Goal: Information Seeking & Learning: Learn about a topic

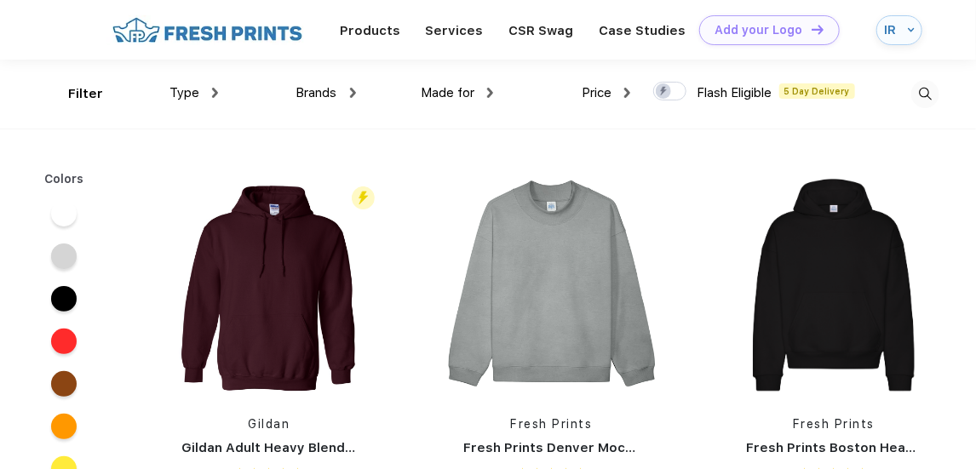
click at [924, 91] on img at bounding box center [926, 94] width 28 height 28
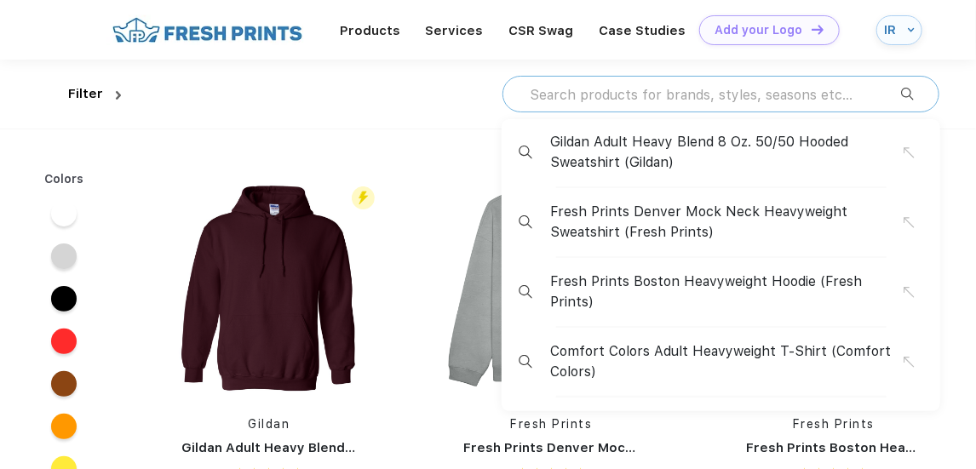
click at [566, 98] on input "text" at bounding box center [714, 94] width 373 height 19
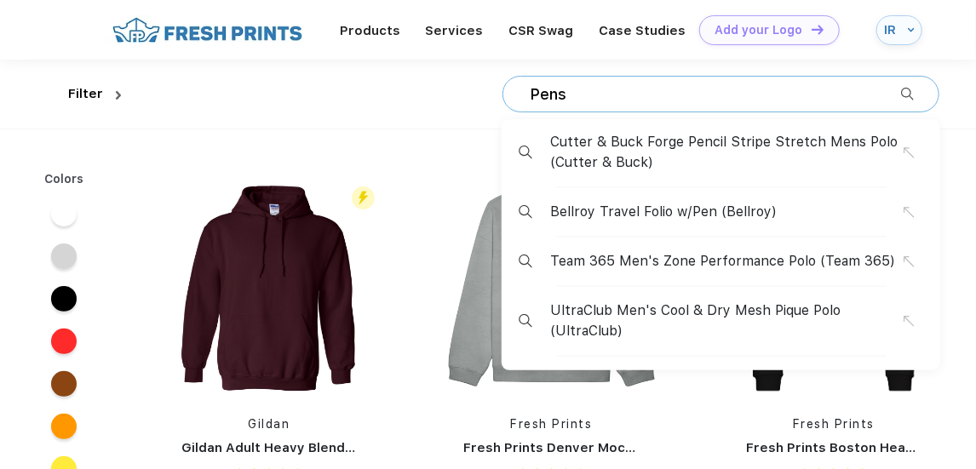
type input "Pens"
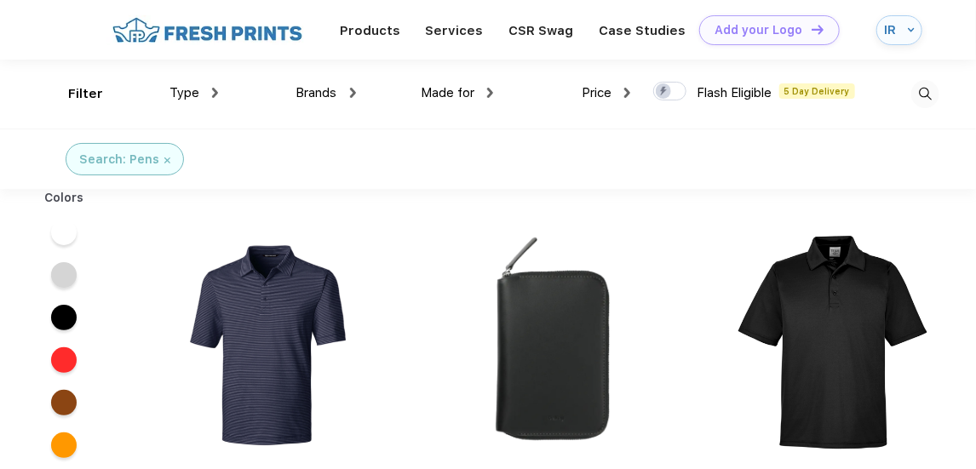
click at [924, 91] on img at bounding box center [926, 94] width 28 height 28
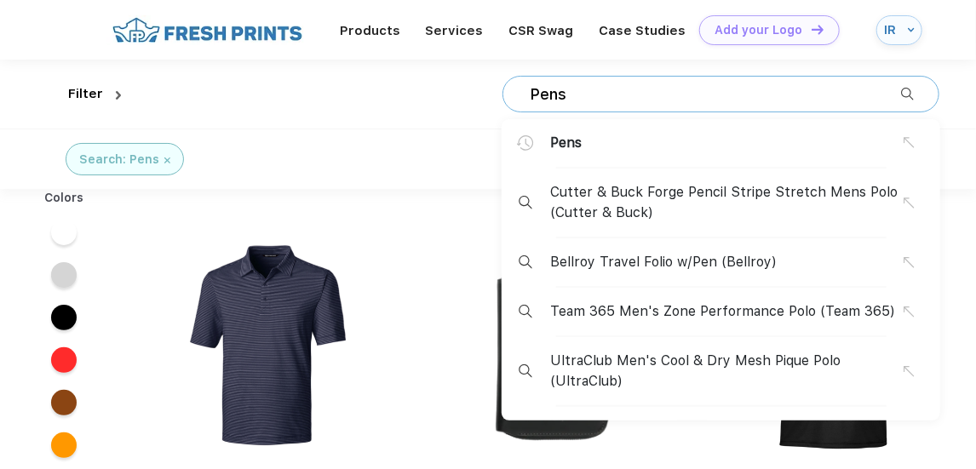
click at [637, 99] on input "Pens" at bounding box center [714, 94] width 373 height 19
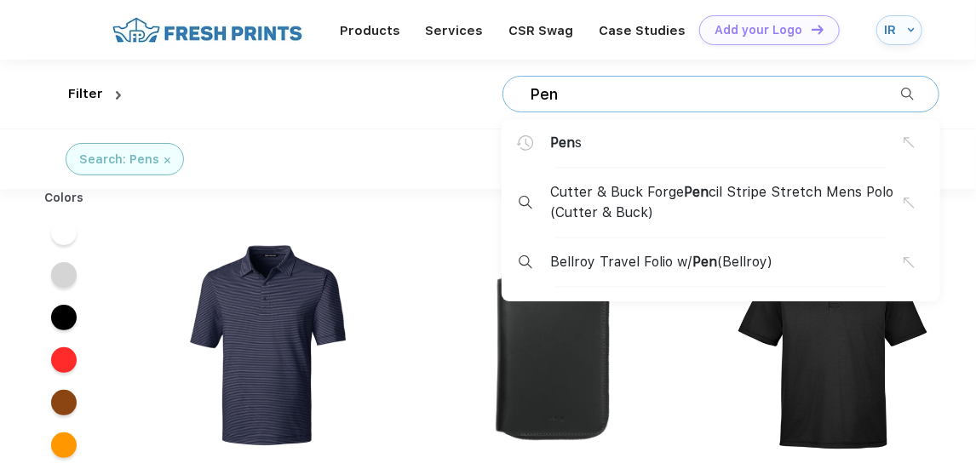
type input "Pens"
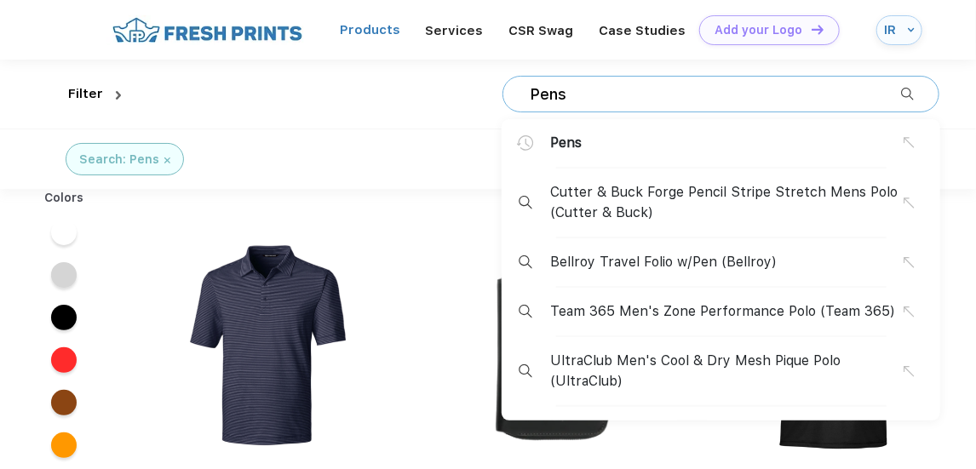
click at [388, 26] on link "Products" at bounding box center [370, 29] width 60 height 15
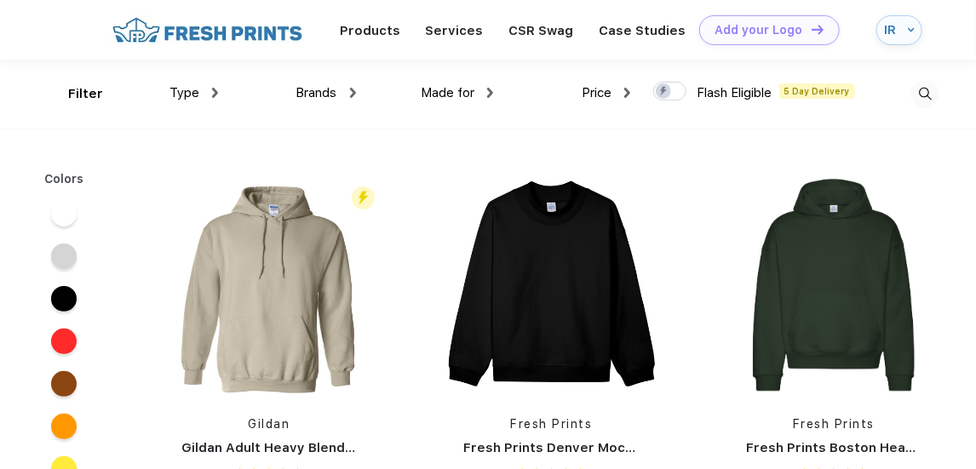
click at [211, 88] on div "Type" at bounding box center [194, 93] width 49 height 20
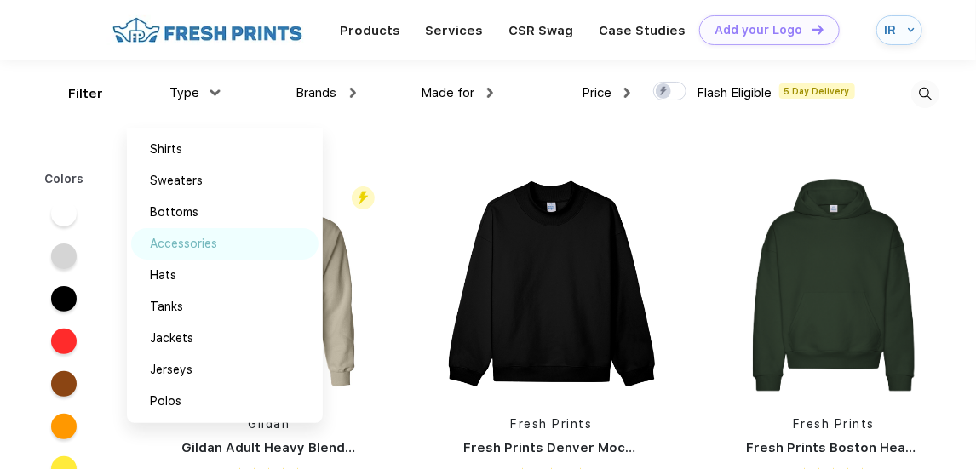
click at [201, 242] on div "Accessories" at bounding box center [183, 244] width 67 height 18
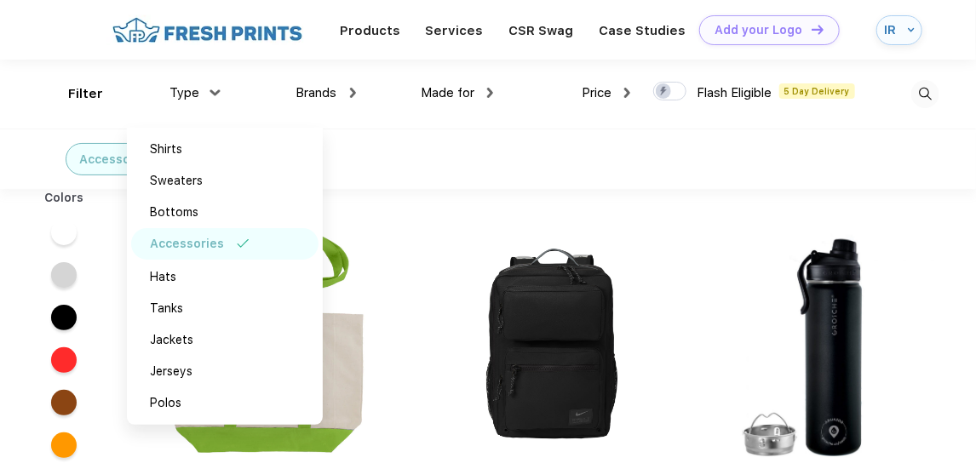
click at [449, 143] on div "Accessories" at bounding box center [488, 159] width 976 height 60
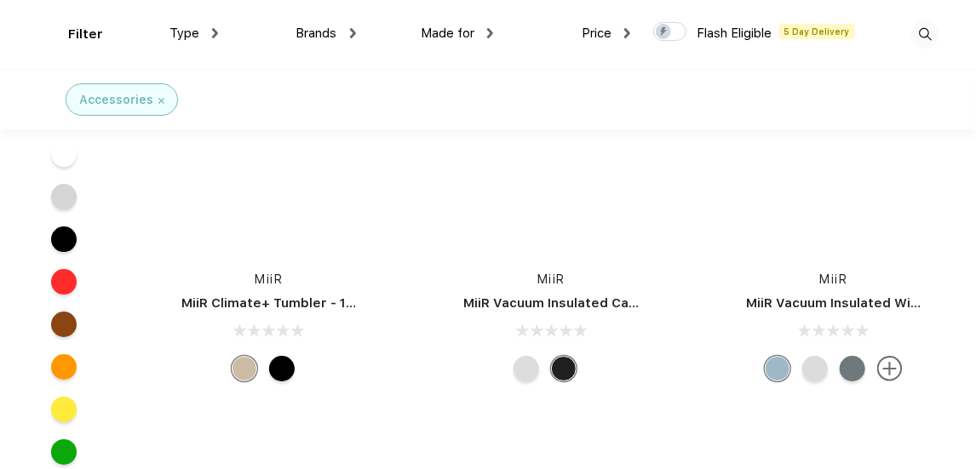
scroll to position [46067, 0]
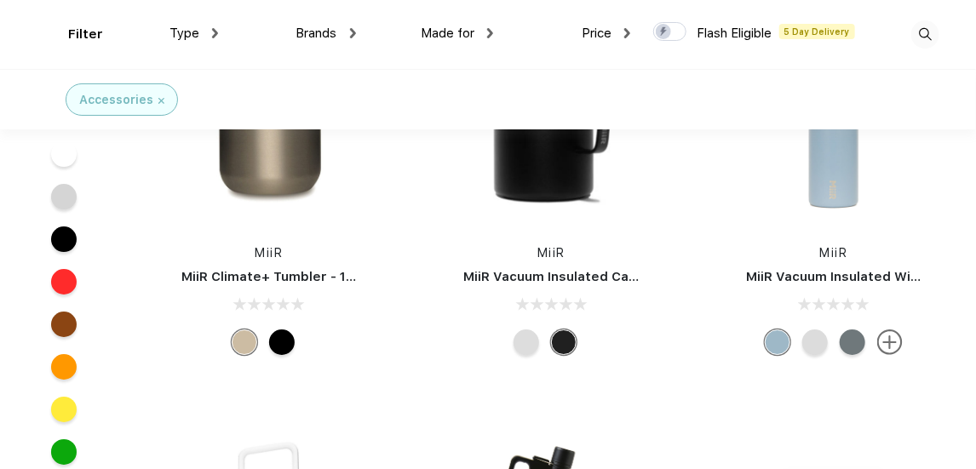
click at [924, 30] on img at bounding box center [926, 34] width 28 height 28
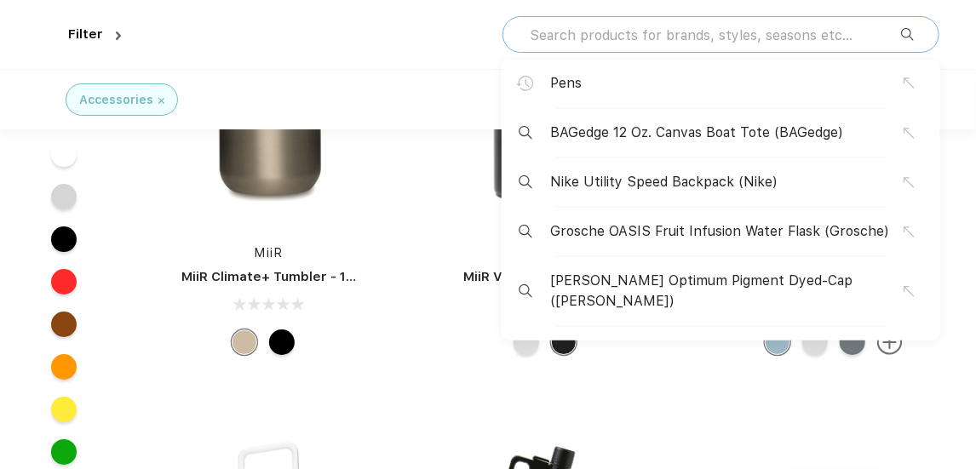
click at [568, 33] on input "text" at bounding box center [714, 35] width 373 height 19
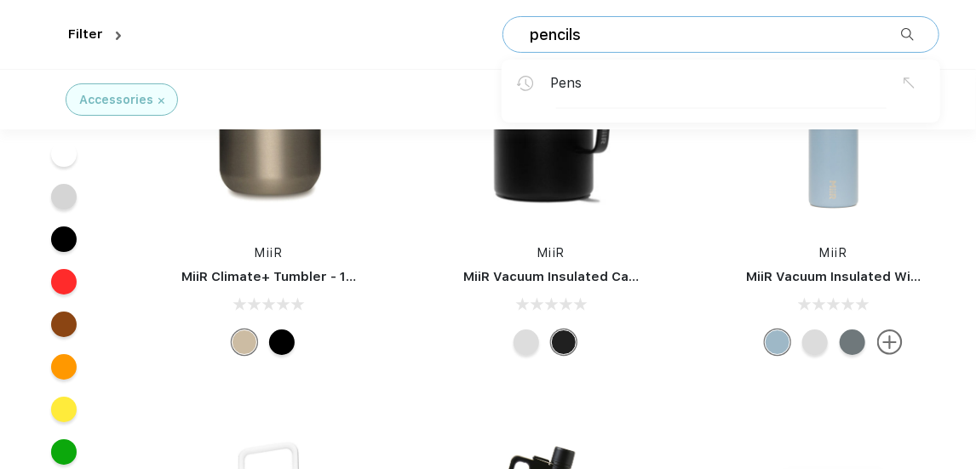
type input "pencils"
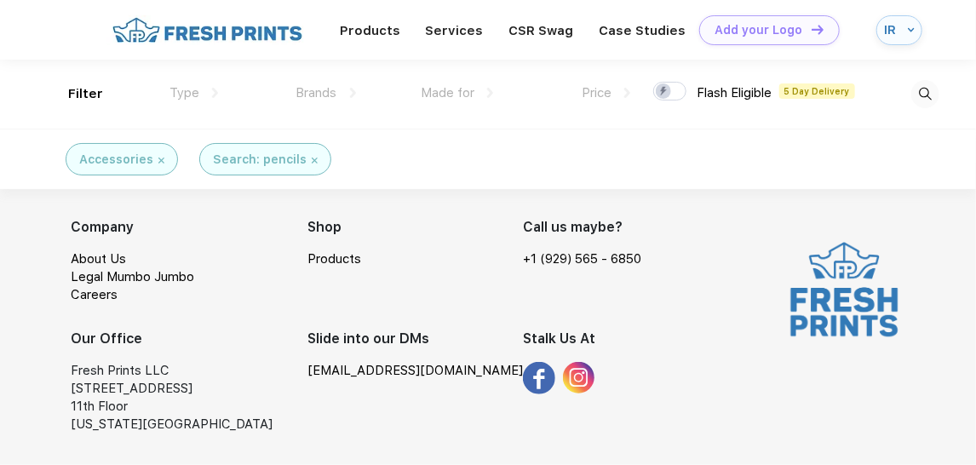
scroll to position [321, 0]
